Goal: Task Accomplishment & Management: Manage account settings

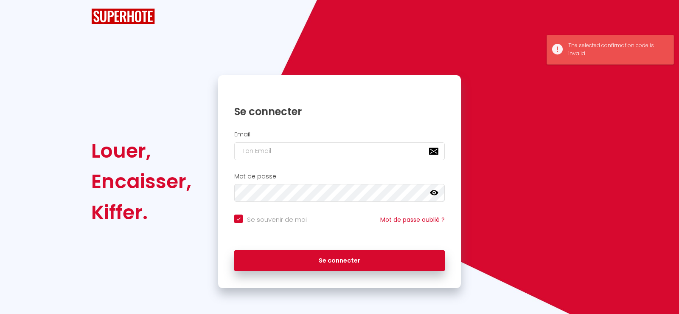
checkbox input "true"
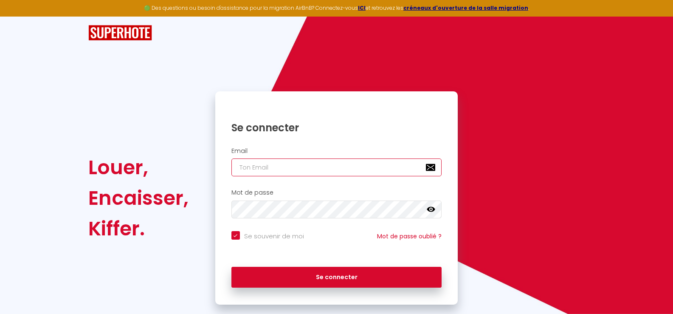
click at [239, 167] on input "email" at bounding box center [336, 167] width 210 height 18
type input "d"
checkbox input "true"
type input "da"
checkbox input "true"
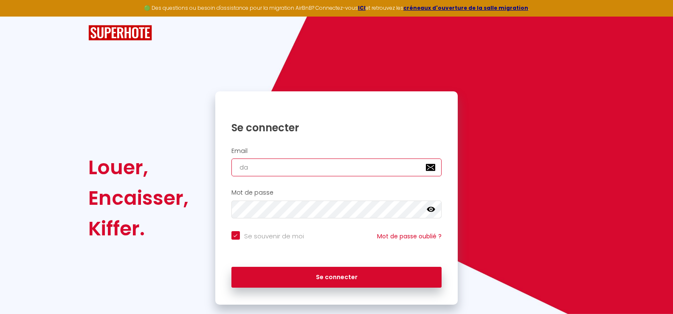
type input "dan"
checkbox input "true"
type input "[PERSON_NAME]"
checkbox input "true"
type input "danie"
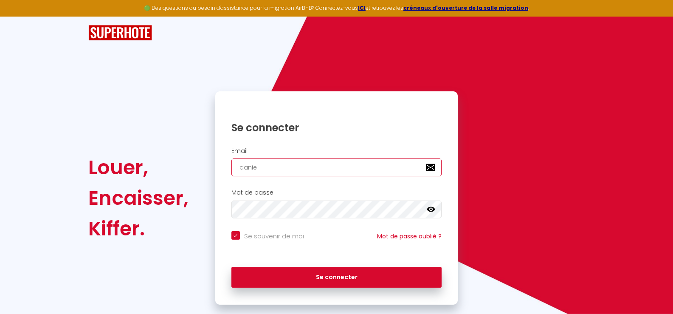
checkbox input "true"
type input "[PERSON_NAME]"
checkbox input "true"
type input "[PERSON_NAME]"
checkbox input "true"
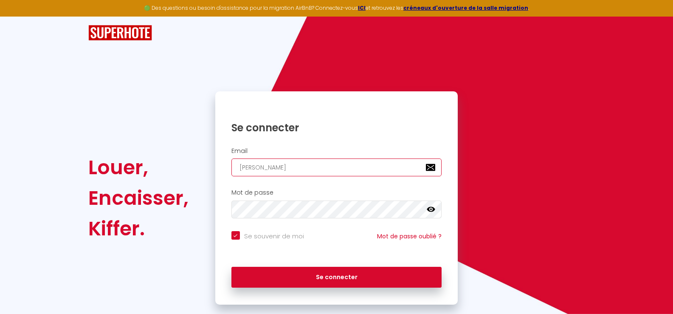
type input "[PERSON_NAME]."
checkbox input "true"
type input "[PERSON_NAME].b"
checkbox input "true"
type input "[DOMAIN_NAME]"
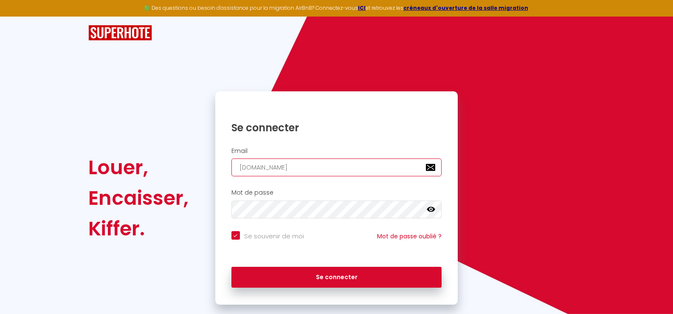
checkbox input "true"
type input "[PERSON_NAME].boi"
checkbox input "true"
type input "[PERSON_NAME].bois"
checkbox input "true"
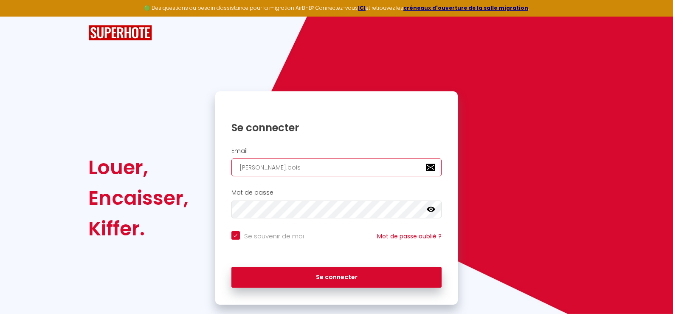
type input "[PERSON_NAME].boiss"
checkbox input "true"
type input "[PERSON_NAME].boisse"
checkbox input "true"
type input "[PERSON_NAME].boissea"
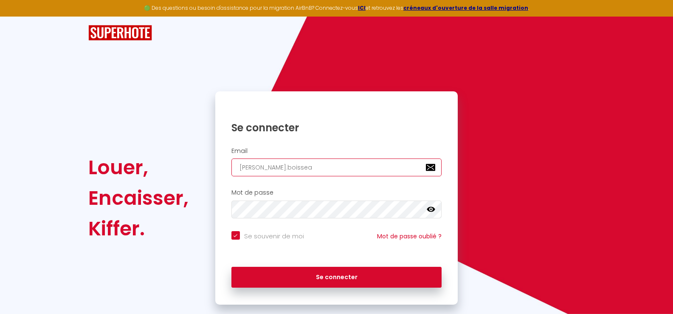
checkbox input "true"
type input "[PERSON_NAME].boisseau"
checkbox input "true"
type input "[PERSON_NAME].boisseaux"
checkbox input "true"
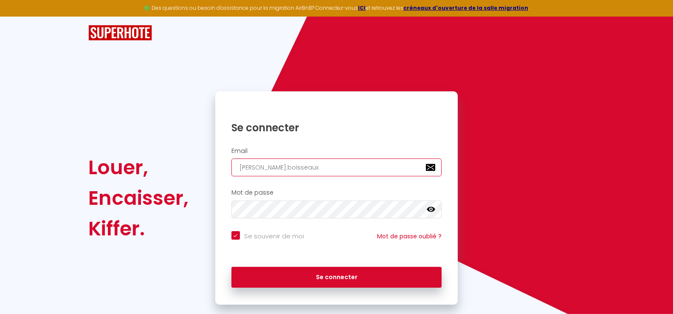
type input "[PERSON_NAME].boisseaux@"
checkbox input "true"
type input "[PERSON_NAME]"
checkbox input "true"
type input "[PERSON_NAME]"
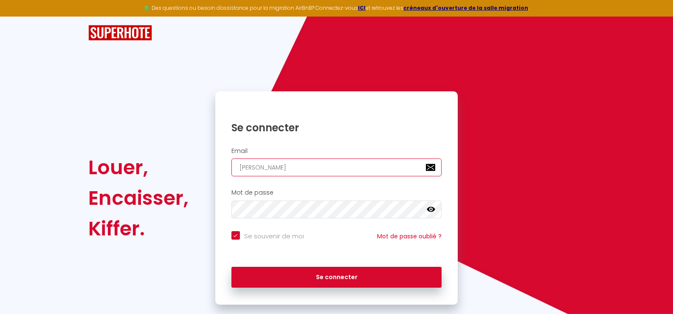
checkbox input "true"
type input "[PERSON_NAME]"
checkbox input "true"
type input "[PERSON_NAME]"
checkbox input "true"
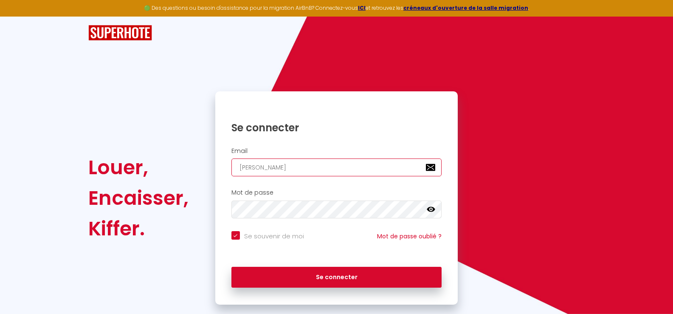
type input "[PERSON_NAME]"
checkbox input "true"
type input "[PERSON_NAME]"
checkbox input "true"
type input "[PERSON_NAME]."
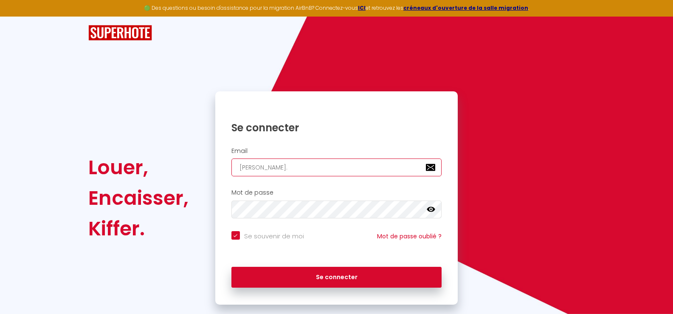
checkbox input "true"
type input "[PERSON_NAME]"
checkbox input "true"
type input "[PERSON_NAME][EMAIL_ADDRESS][DOMAIN_NAME]"
checkbox input "true"
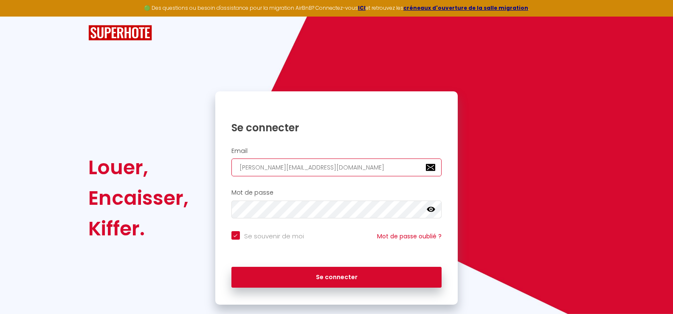
type input "[PERSON_NAME][EMAIL_ADDRESS][DOMAIN_NAME]"
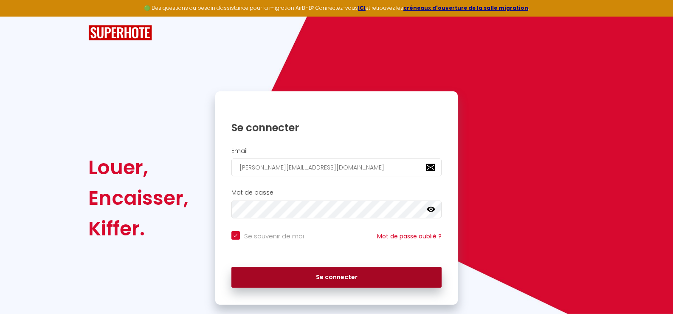
click at [336, 275] on button "Se connecter" at bounding box center [336, 276] width 210 height 21
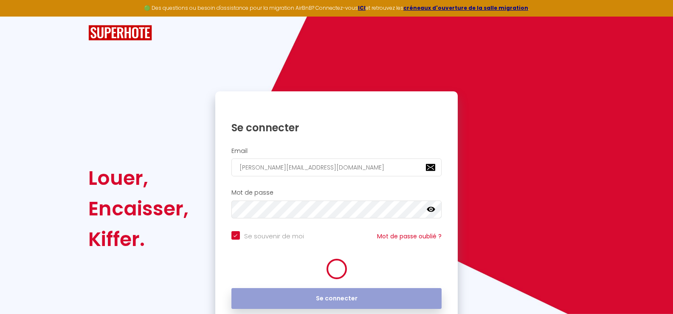
checkbox input "true"
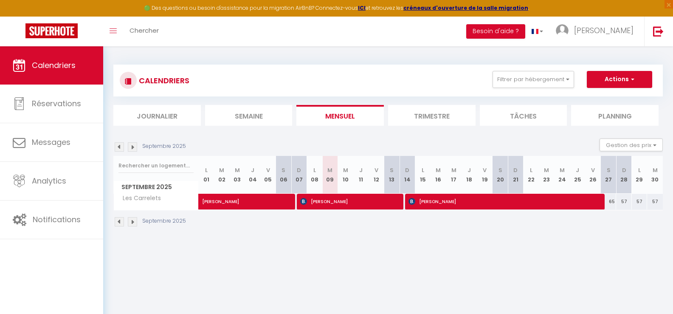
click at [430, 114] on li "Trimestre" at bounding box center [431, 115] width 87 height 21
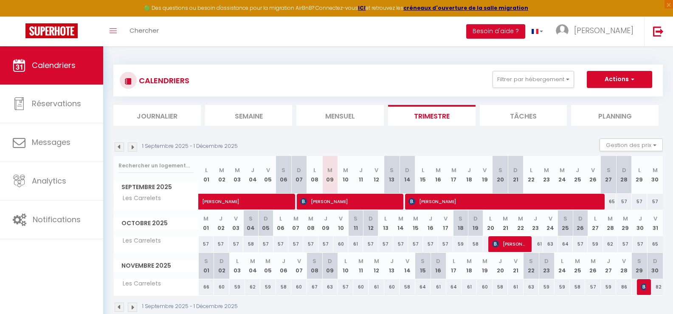
click at [133, 147] on img at bounding box center [132, 146] width 9 height 9
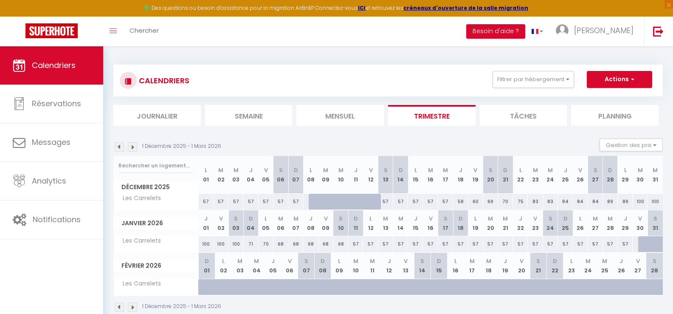
click at [121, 146] on img at bounding box center [119, 146] width 9 height 9
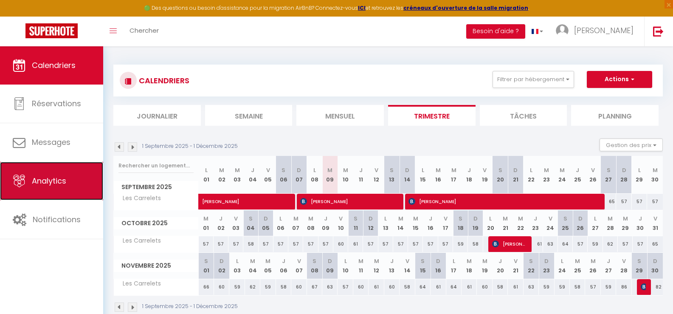
click at [48, 177] on span "Analytics" at bounding box center [49, 180] width 34 height 11
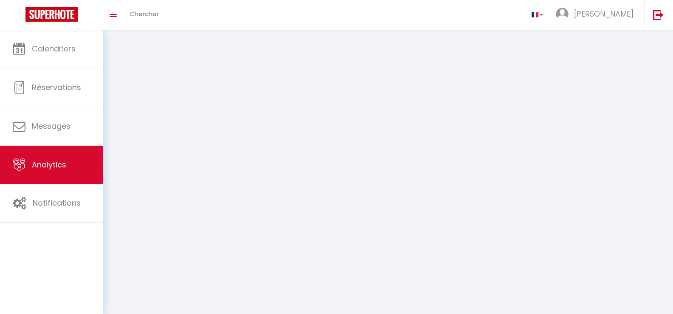
select select "2025"
select select "9"
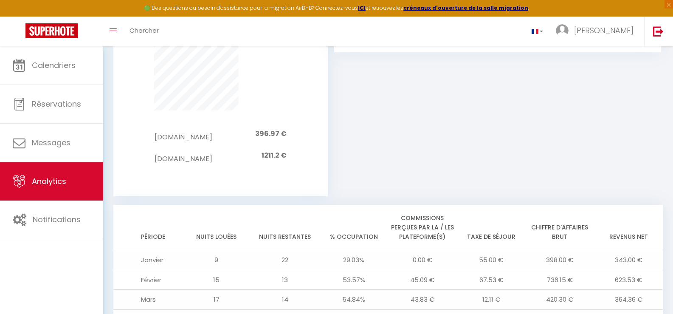
scroll to position [701, 0]
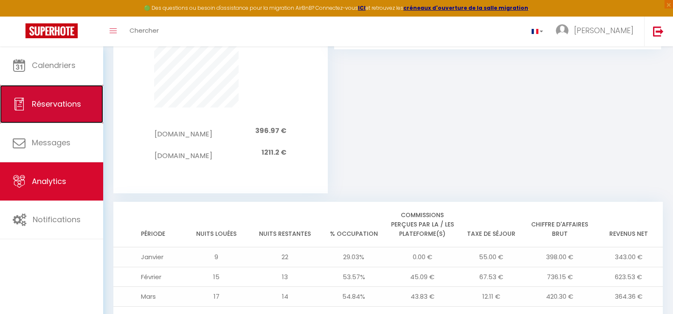
click at [46, 103] on span "Réservations" at bounding box center [56, 103] width 49 height 11
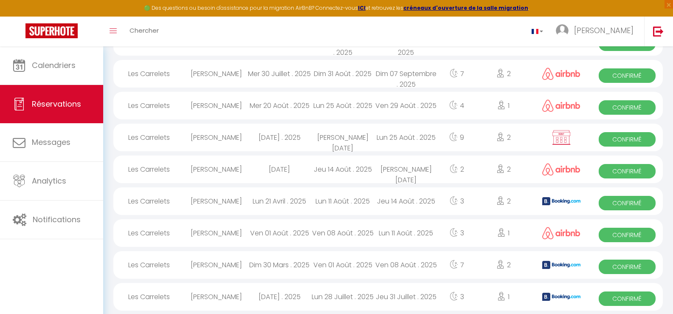
scroll to position [202, 0]
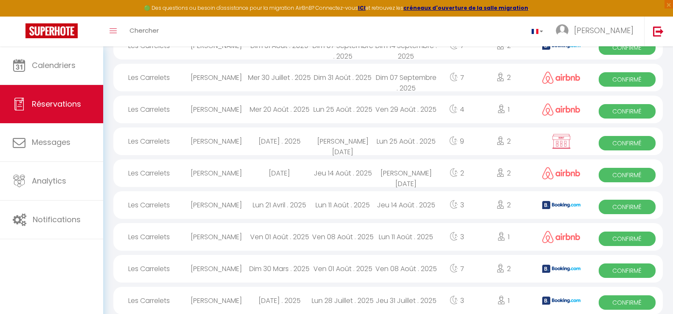
click at [561, 140] on img at bounding box center [560, 141] width 21 height 16
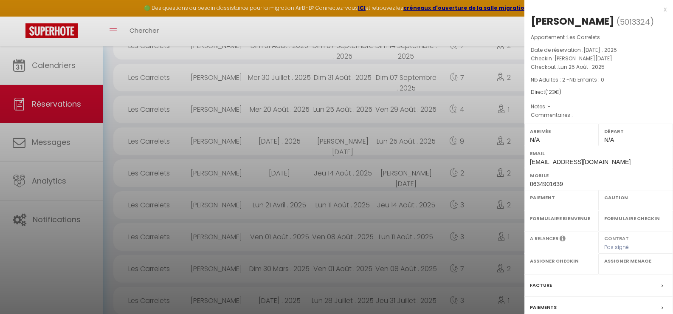
select select "OK"
select select "KO"
select select "0"
select select "1"
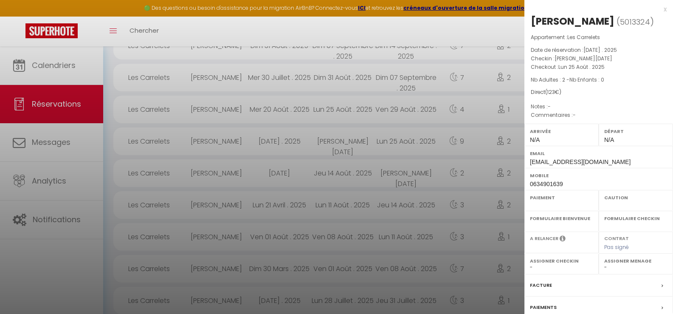
select select
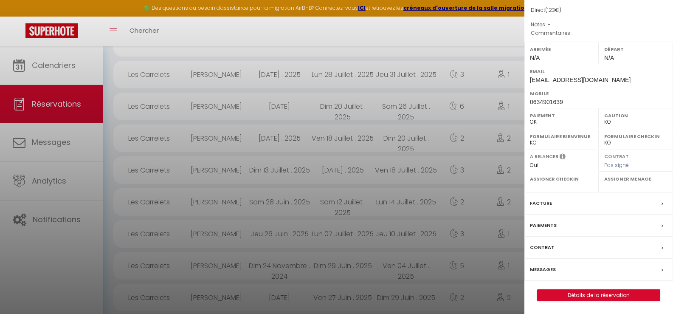
scroll to position [429, 0]
click at [591, 293] on link "Détails de la réservation" at bounding box center [598, 294] width 122 height 11
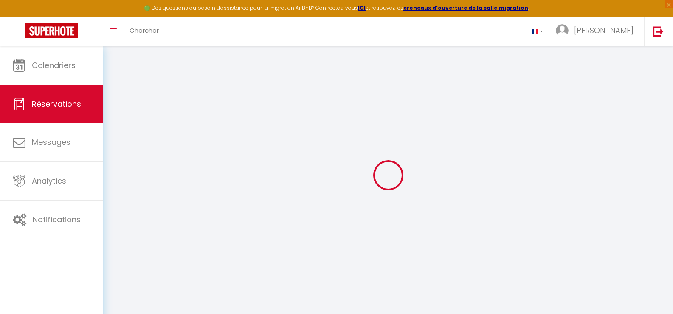
select select
checkbox input "false"
select select
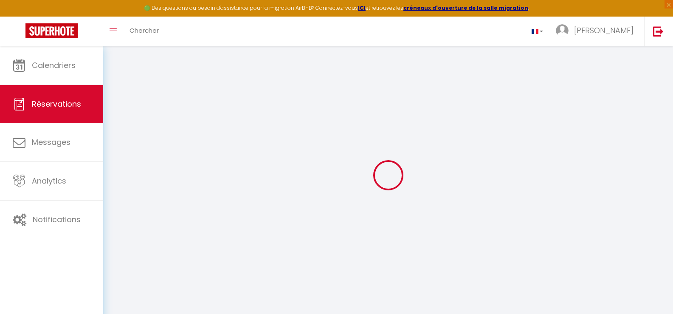
checkbox input "false"
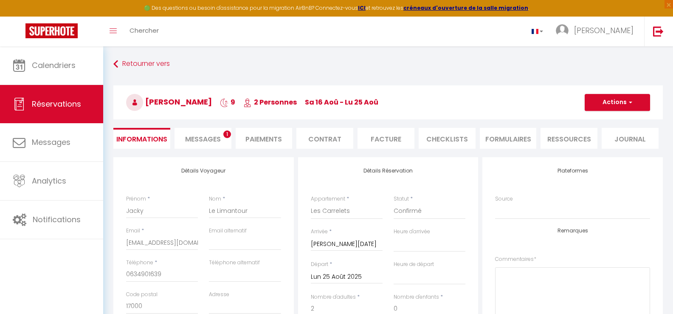
select select
checkbox input "false"
type input "25"
type input "10"
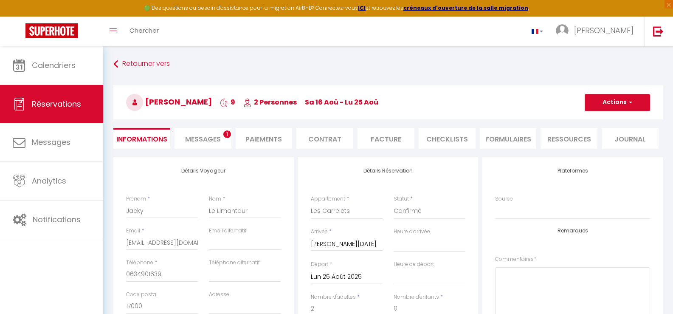
select select
checkbox input "false"
select select
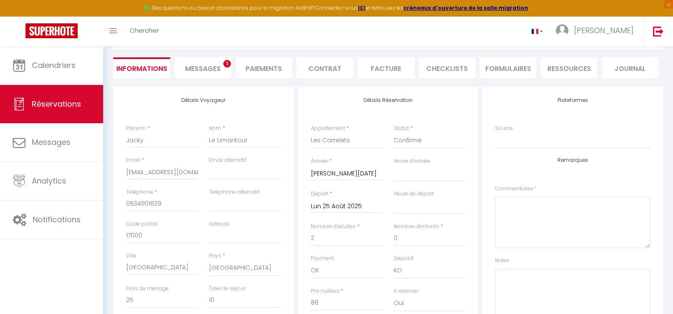
scroll to position [71, 0]
drag, startPoint x: 201, startPoint y: 64, endPoint x: 269, endPoint y: 81, distance: 69.8
click at [201, 64] on span "Messages" at bounding box center [203, 68] width 36 height 10
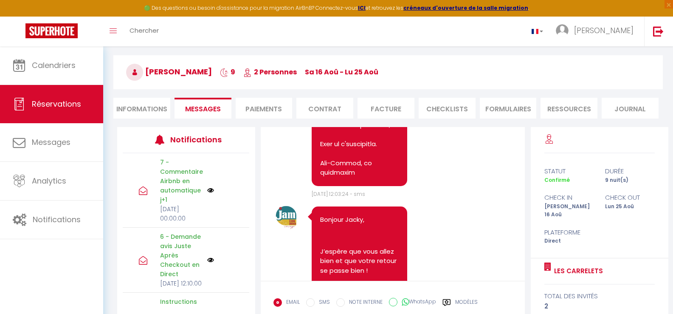
scroll to position [30, 0]
click at [257, 107] on li "Paiements" at bounding box center [263, 108] width 57 height 21
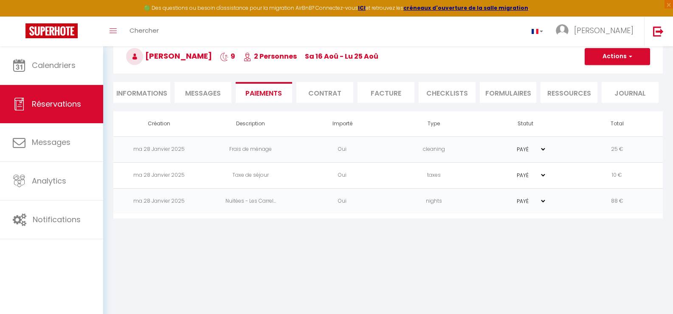
scroll to position [46, 0]
click at [388, 91] on li "Facture" at bounding box center [385, 91] width 57 height 21
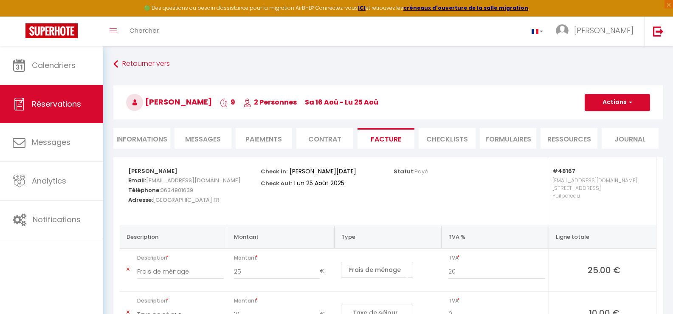
click at [137, 139] on li "Informations" at bounding box center [141, 138] width 57 height 21
select select
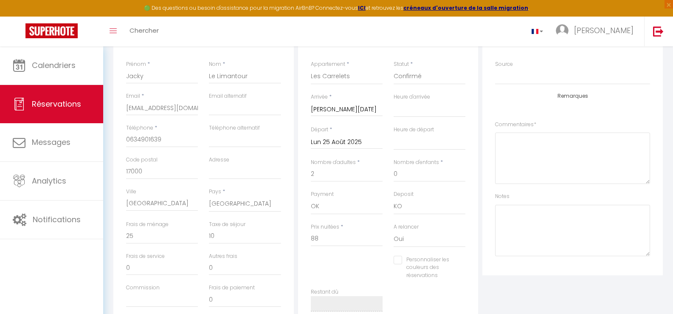
scroll to position [127, 0]
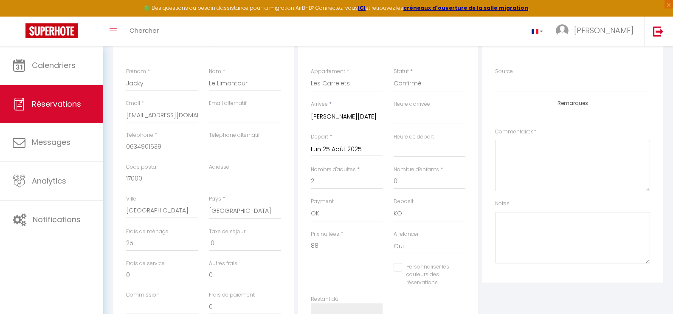
select select
checkbox input "false"
select select
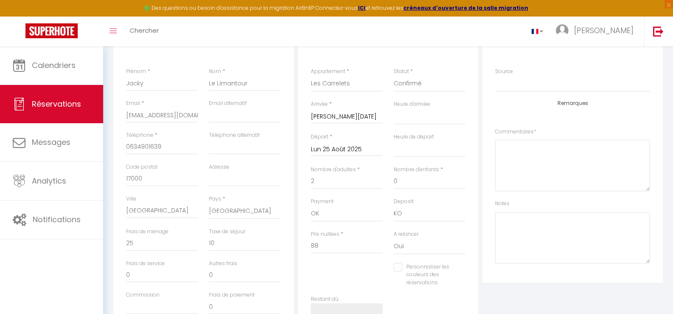
checkbox input "false"
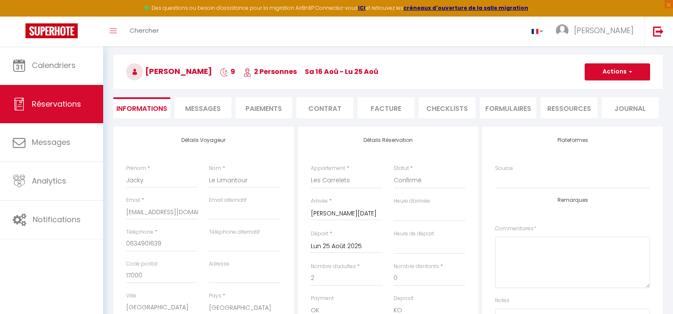
scroll to position [28, 0]
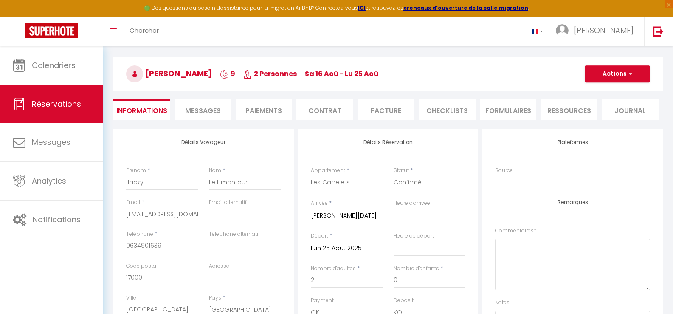
select select
checkbox input "false"
select select
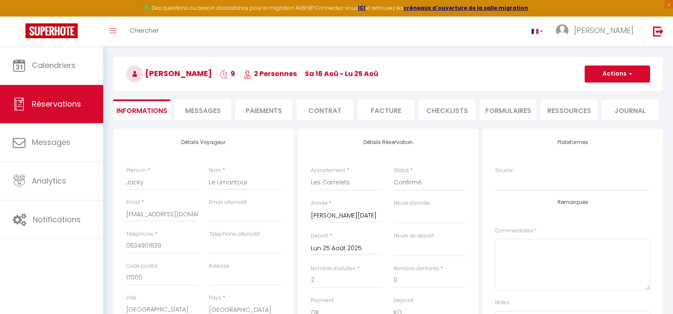
checkbox input "false"
select select
checkbox input "false"
select select
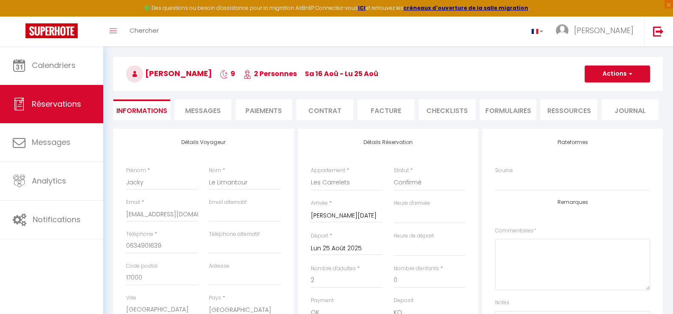
select select
checkbox input "false"
select select
checkbox input "false"
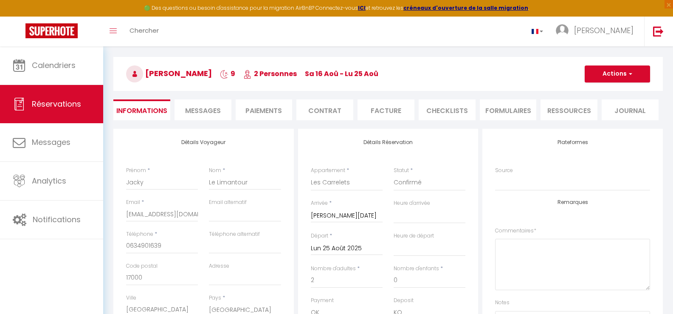
select select
checkbox input "false"
select select
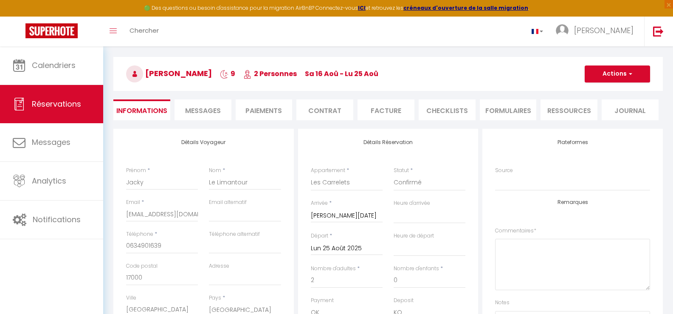
checkbox input "false"
select select
checkbox input "false"
select select
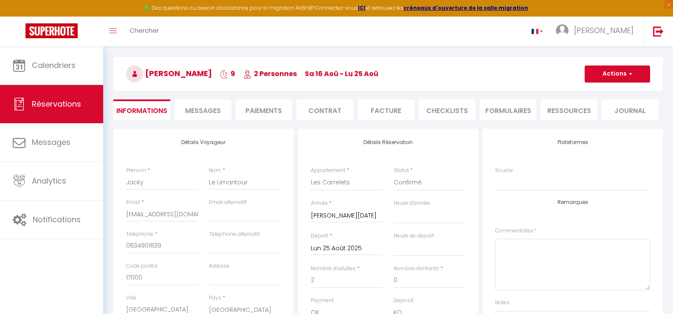
select select
checkbox input "false"
select select
checkbox input "false"
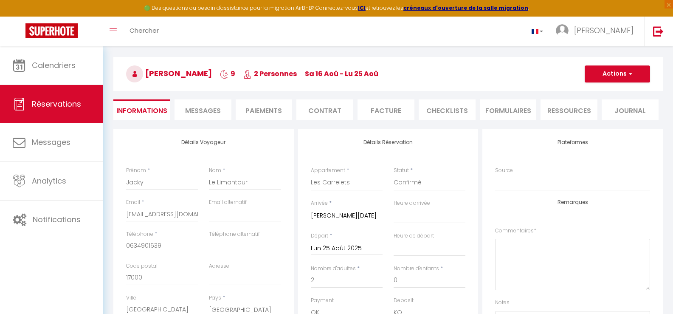
select select
checkbox input "false"
select select
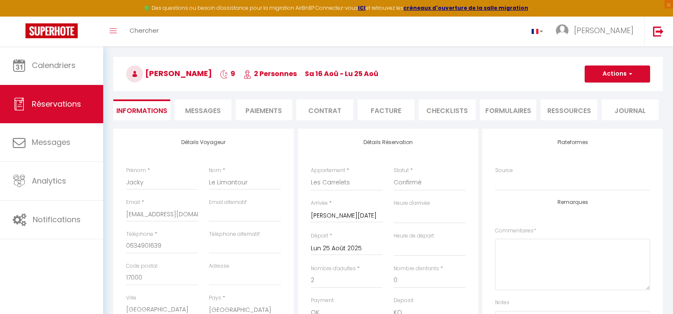
checkbox input "false"
select select
checkbox input "false"
select select
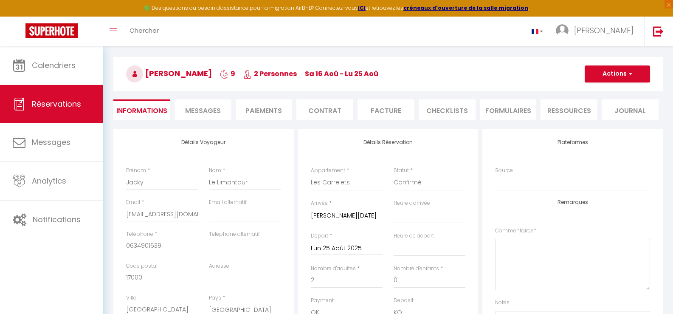
select select
checkbox input "false"
select select
checkbox input "false"
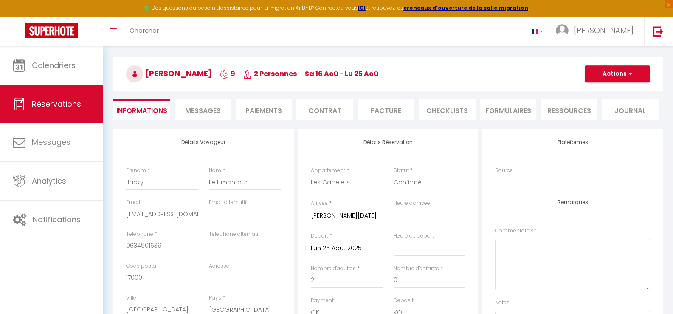
select select
checkbox input "false"
select select
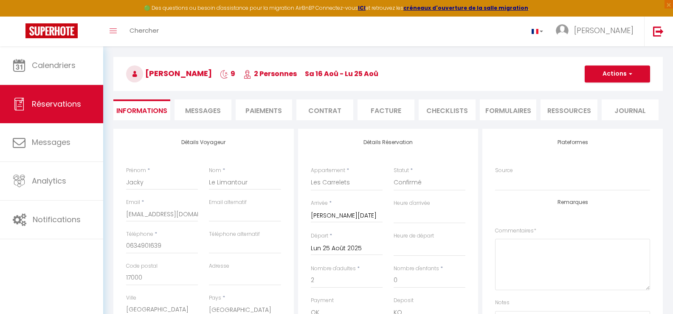
checkbox input "false"
select select
checkbox input "false"
select select
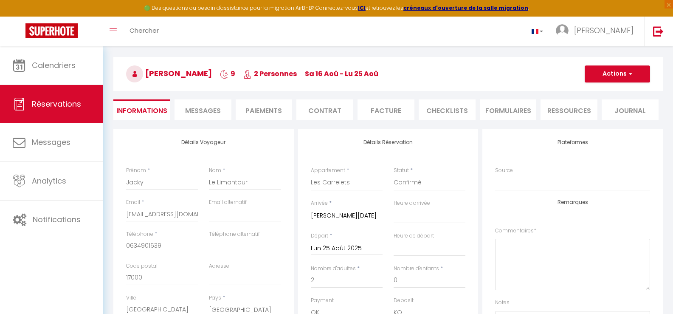
select select
checkbox input "false"
select select
checkbox input "false"
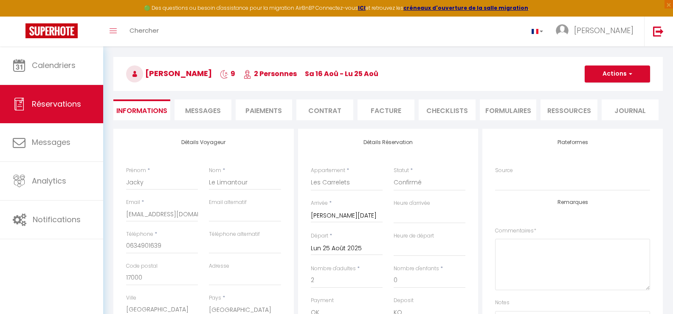
select select
checkbox input "false"
select select
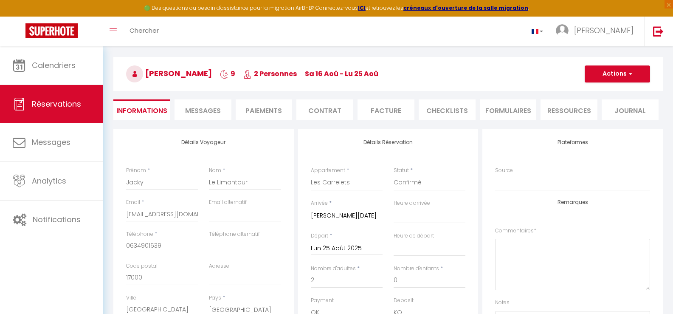
checkbox input "false"
select select
checkbox input "false"
select select
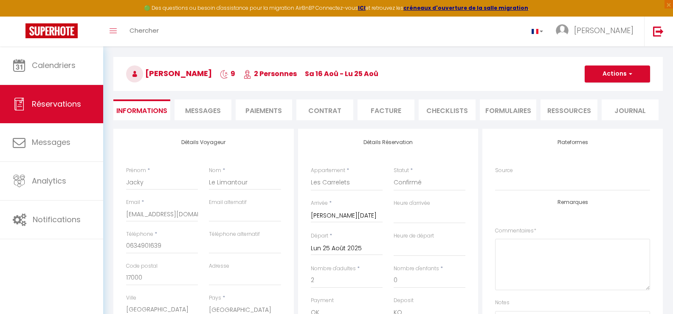
select select
checkbox input "false"
select select
checkbox input "false"
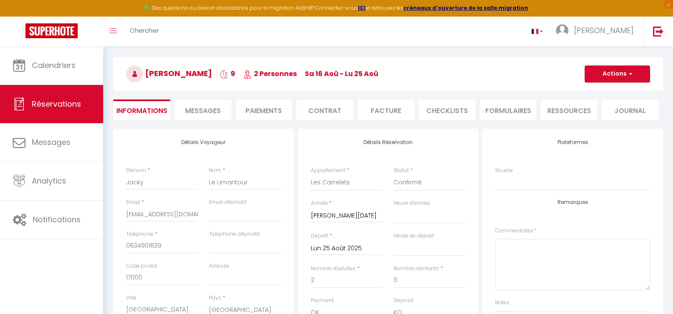
select select
checkbox input "false"
select select
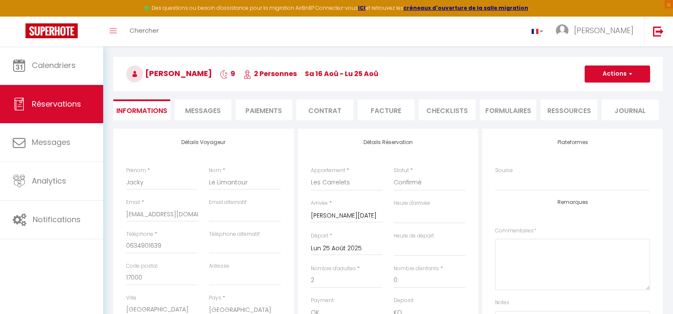
checkbox input "false"
select select
checkbox input "false"
select select
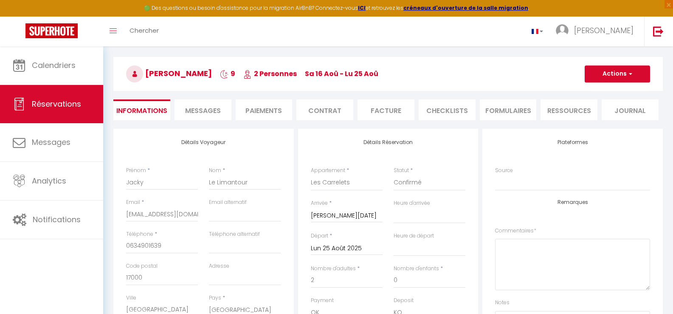
select select
checkbox input "false"
select select
checkbox input "false"
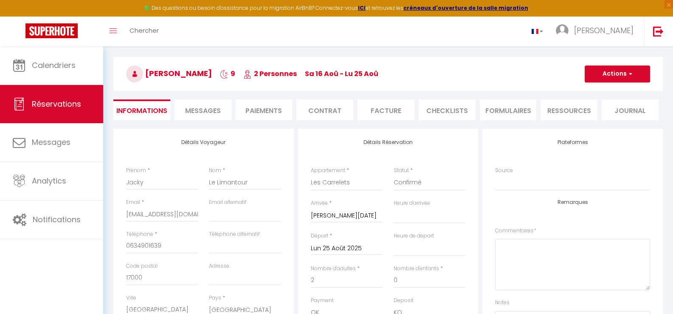
select select
checkbox input "false"
select select
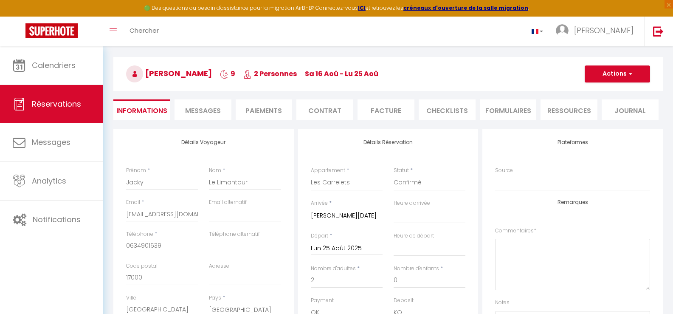
checkbox input "false"
select select
checkbox input "false"
select select
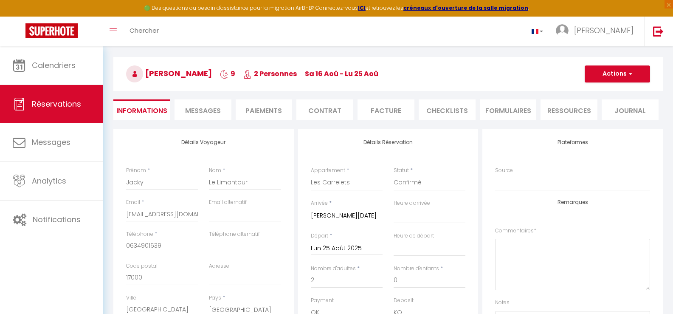
select select
checkbox input "false"
select select
checkbox input "false"
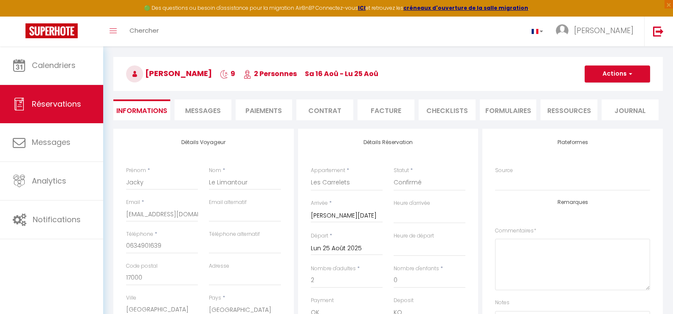
select select
checkbox input "false"
select select
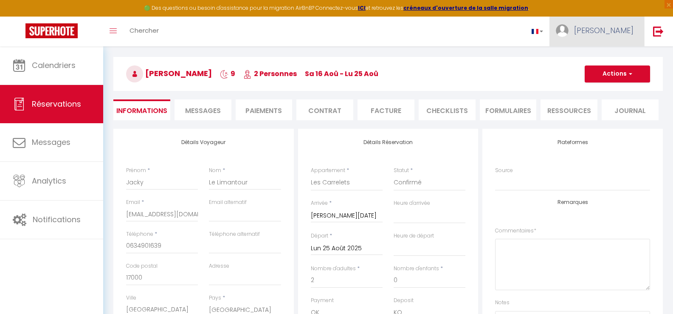
scroll to position [29, 0]
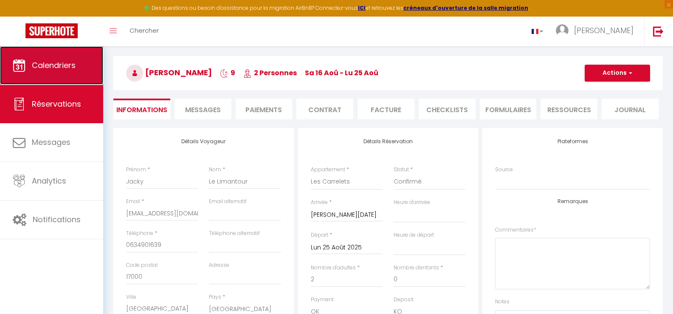
drag, startPoint x: 56, startPoint y: 63, endPoint x: 59, endPoint y: 59, distance: 4.8
click at [57, 62] on span "Calendriers" at bounding box center [54, 65] width 44 height 11
